Goal: Navigation & Orientation: Find specific page/section

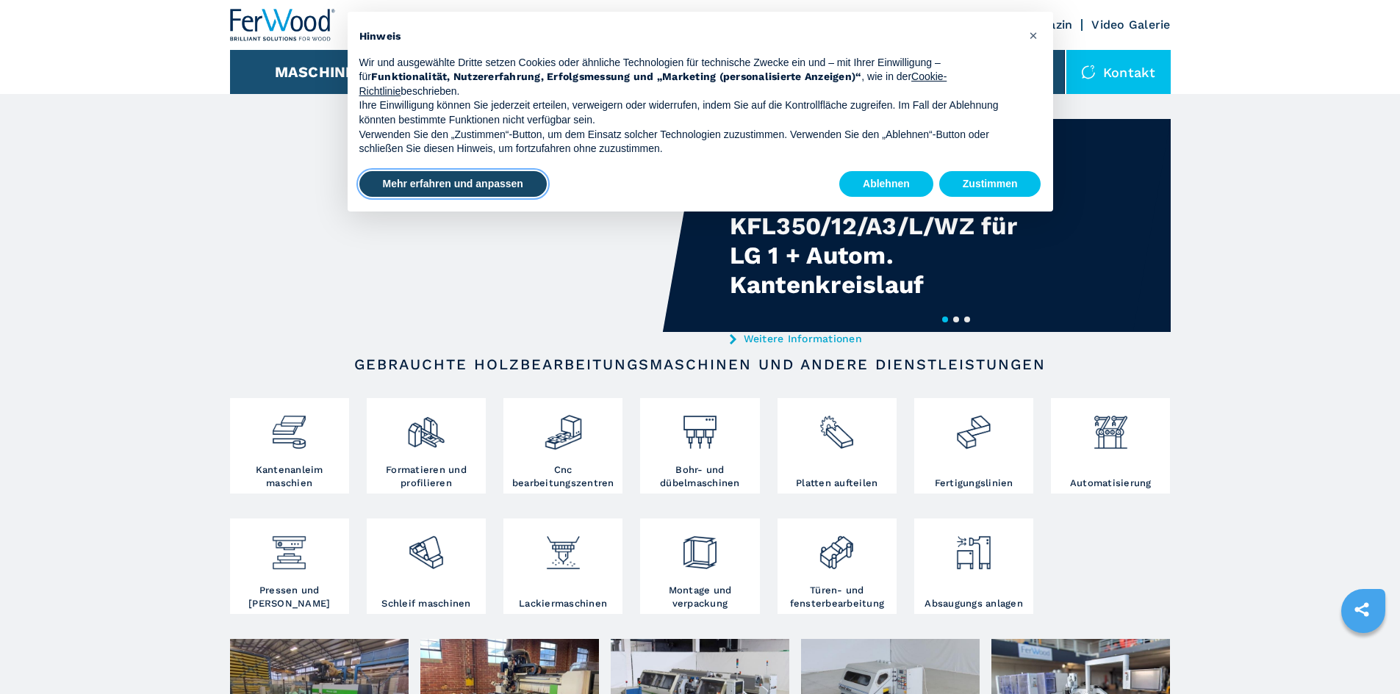
click at [476, 186] on button "Mehr erfahren und anpassen" at bounding box center [452, 184] width 187 height 26
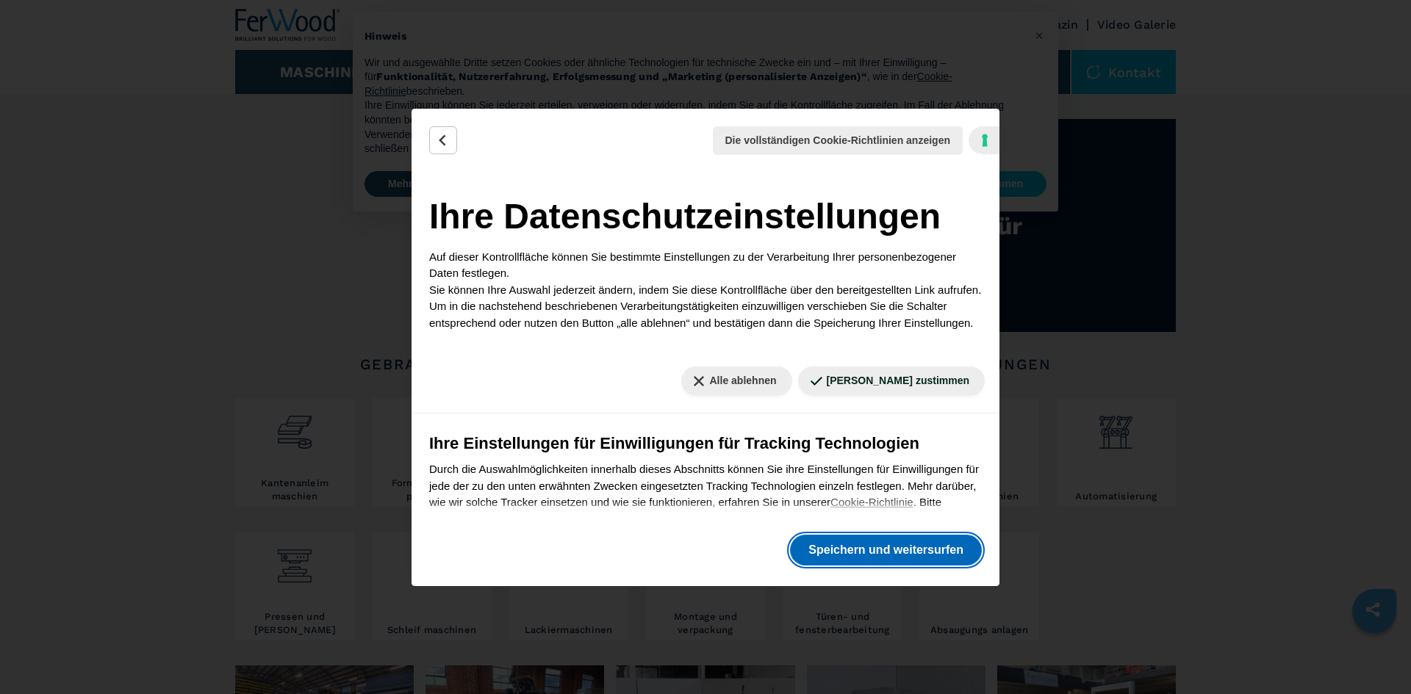
click at [900, 554] on button "Speichern und weitersurfen" at bounding box center [886, 550] width 192 height 31
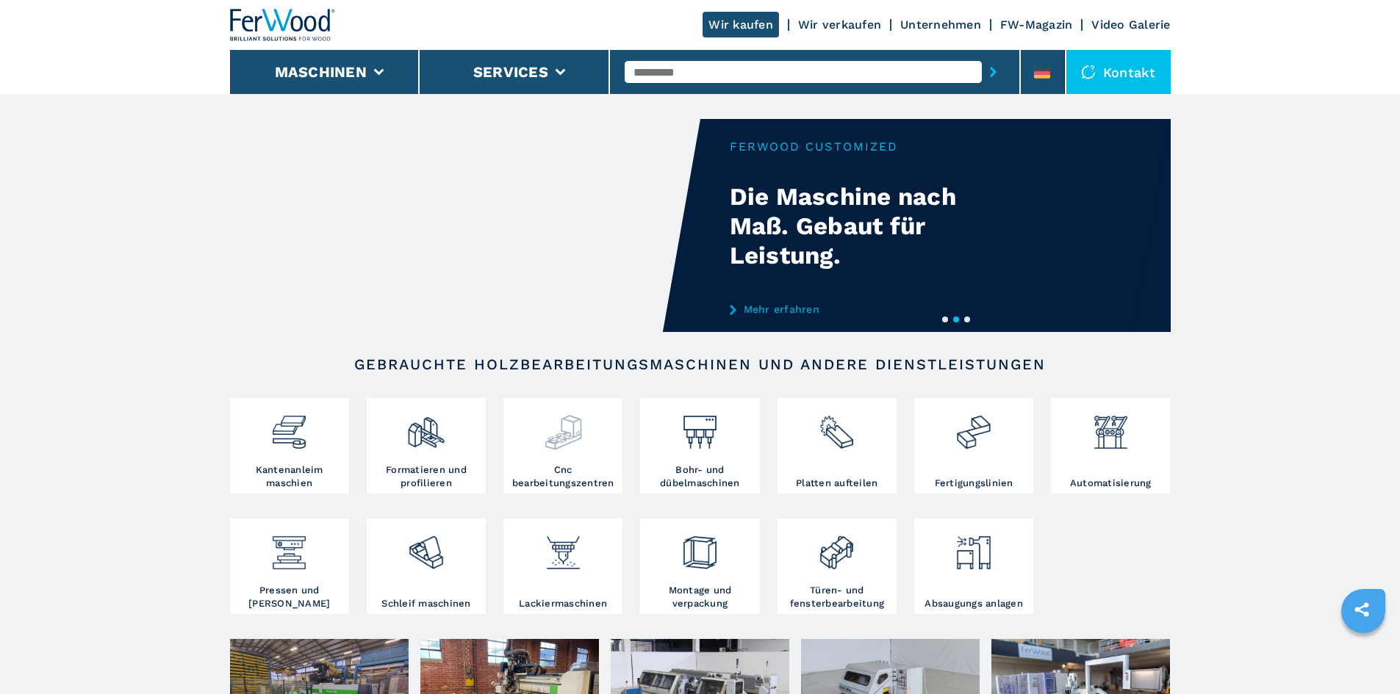
click at [572, 426] on img at bounding box center [563, 427] width 39 height 50
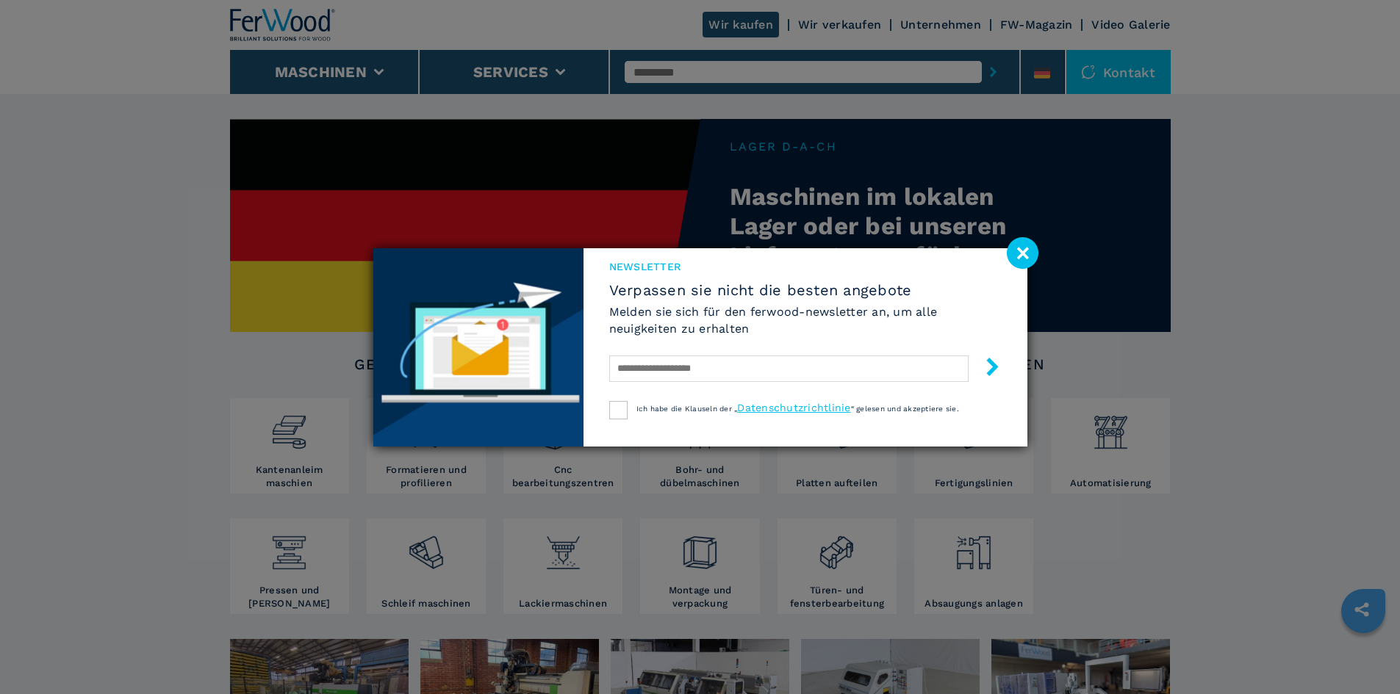
click at [1018, 255] on image at bounding box center [1023, 253] width 32 height 32
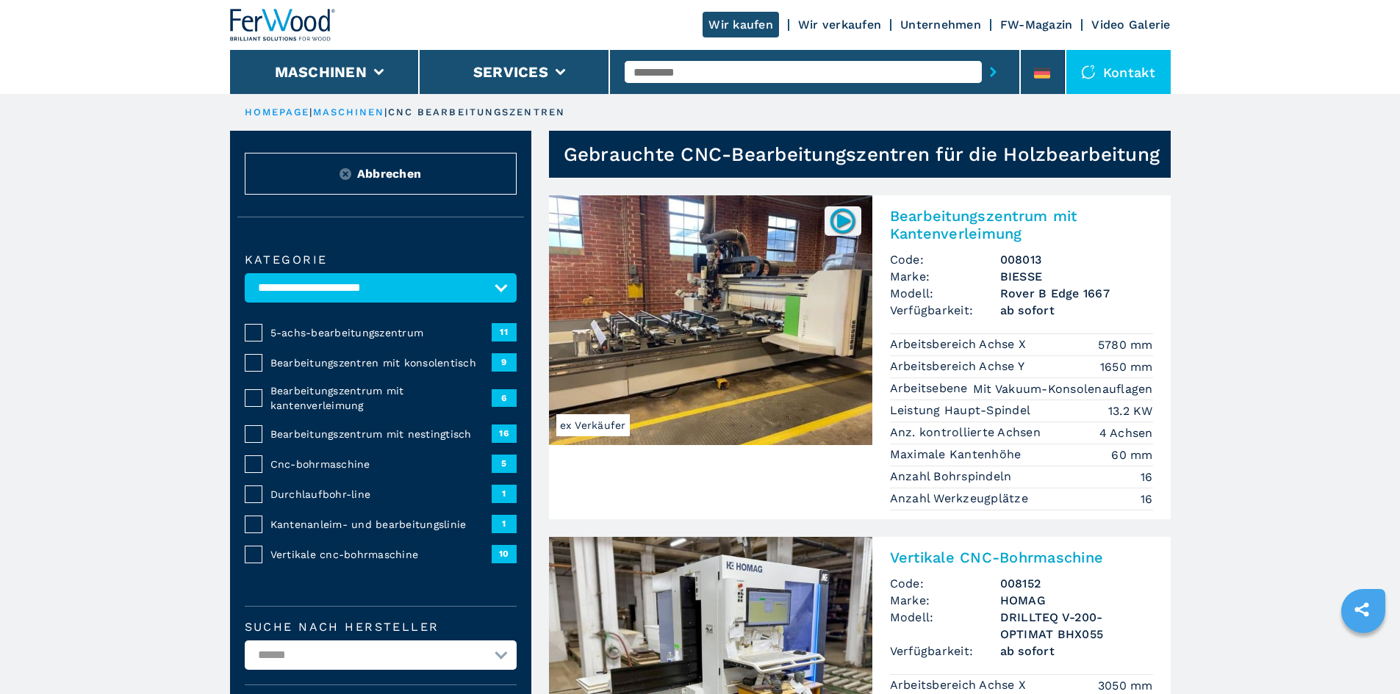
click at [834, 24] on link "Wir verkaufen" at bounding box center [839, 25] width 83 height 14
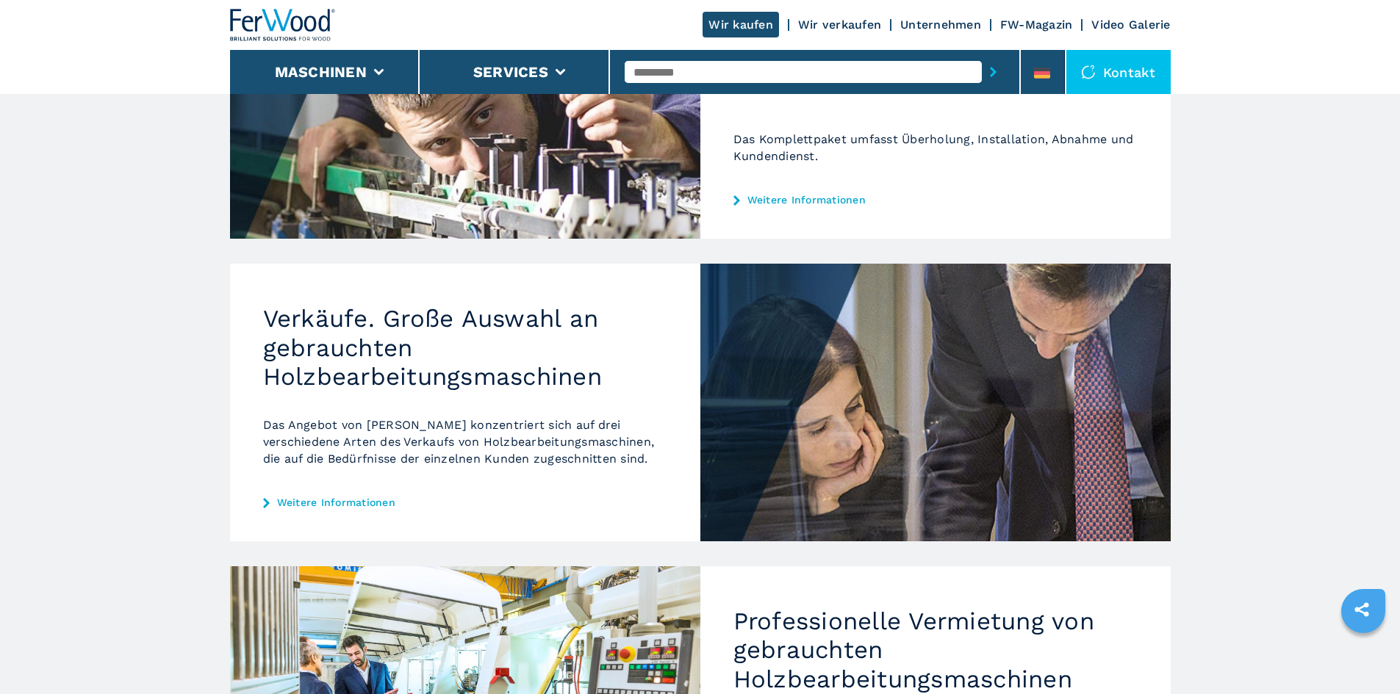
scroll to position [367, 0]
